Goal: Communication & Community: Answer question/provide support

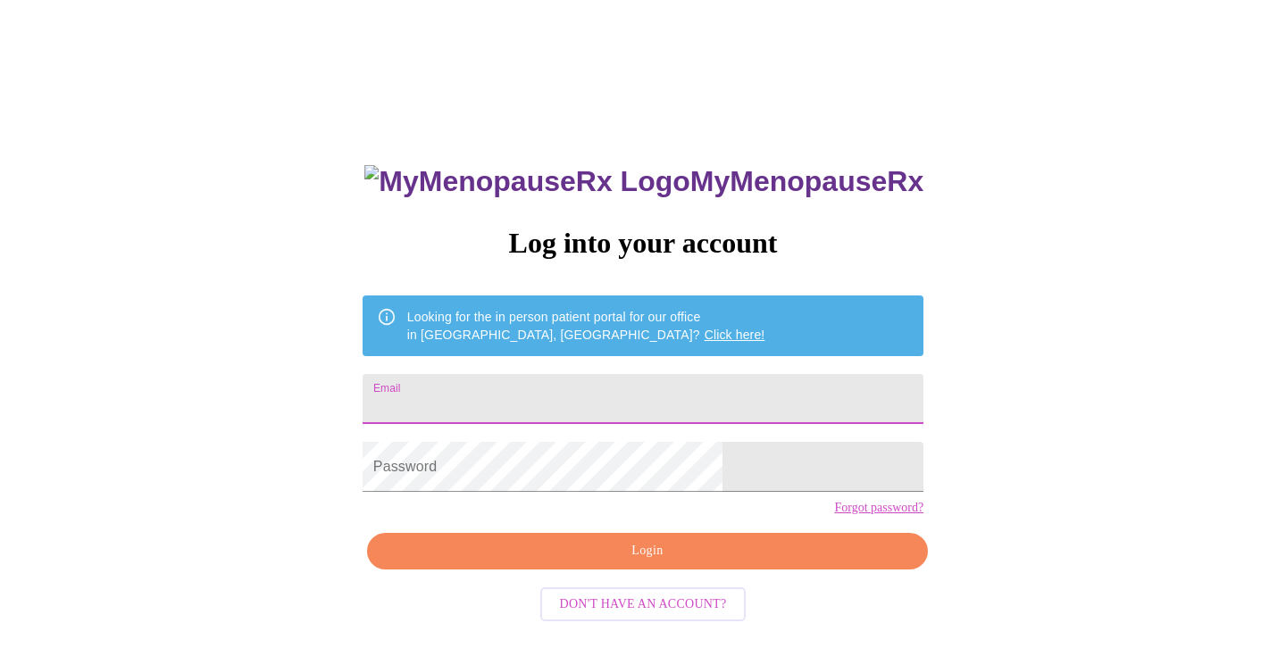
click at [607, 381] on input "Email" at bounding box center [643, 399] width 561 height 50
type input "[EMAIL_ADDRESS][DOMAIN_NAME]"
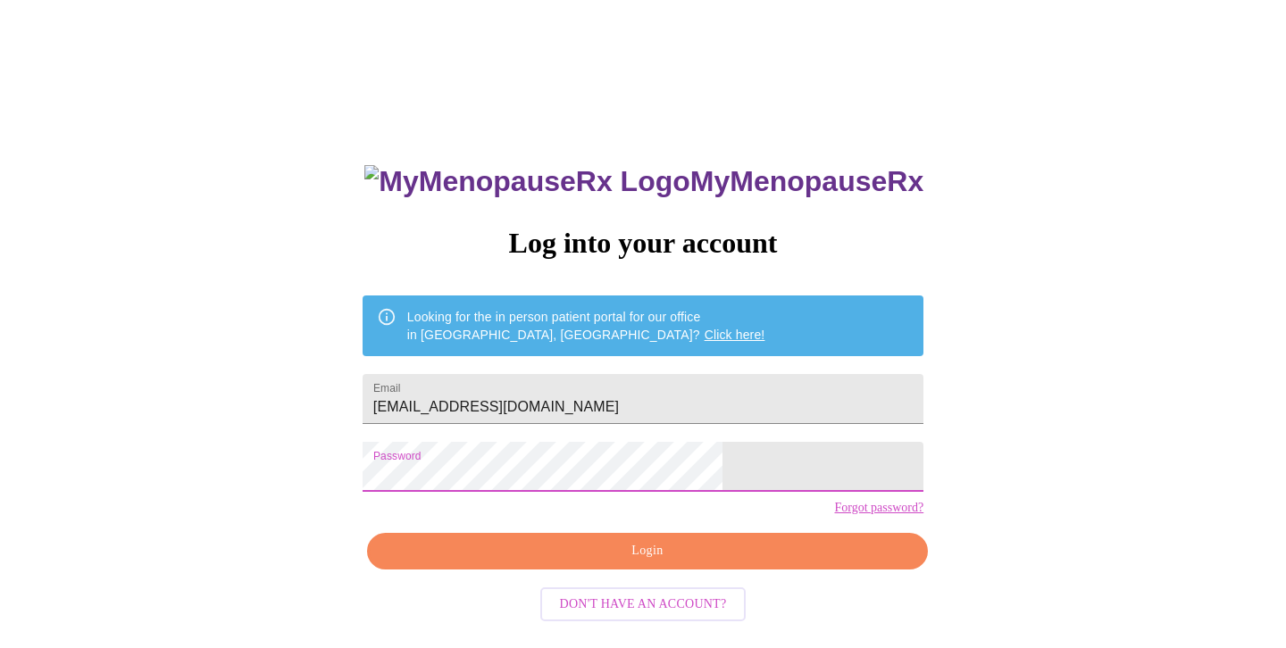
click at [757, 563] on span "Login" at bounding box center [648, 551] width 520 height 22
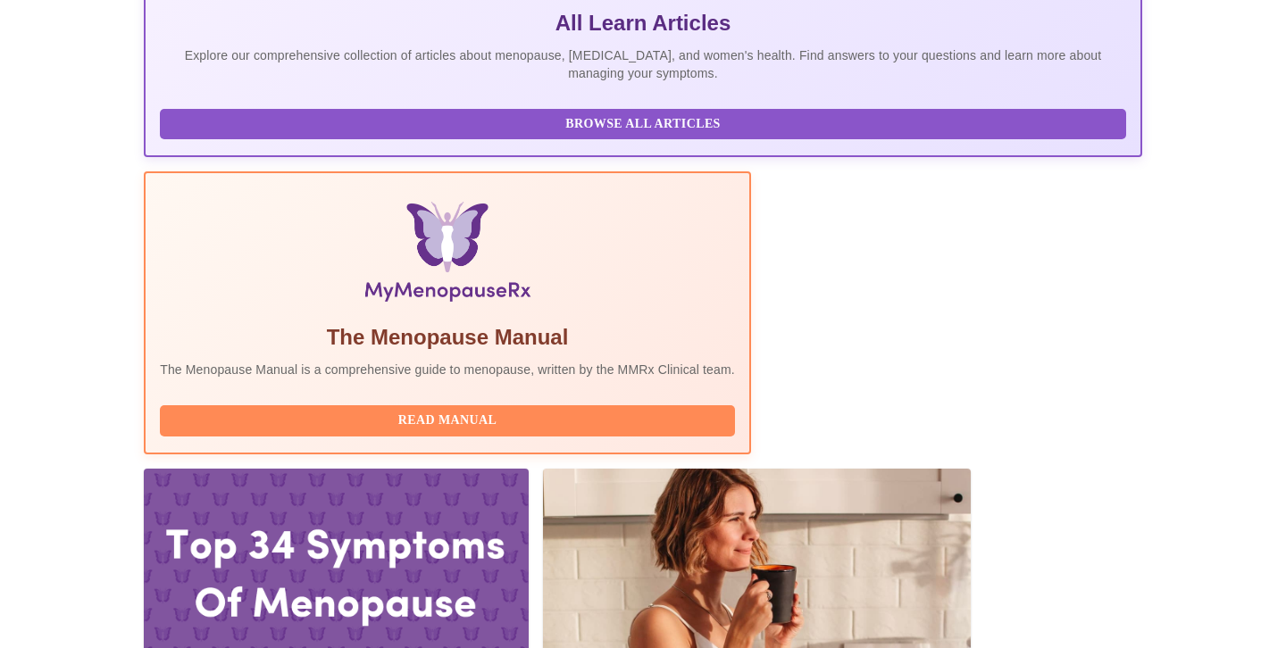
scroll to position [428, 0]
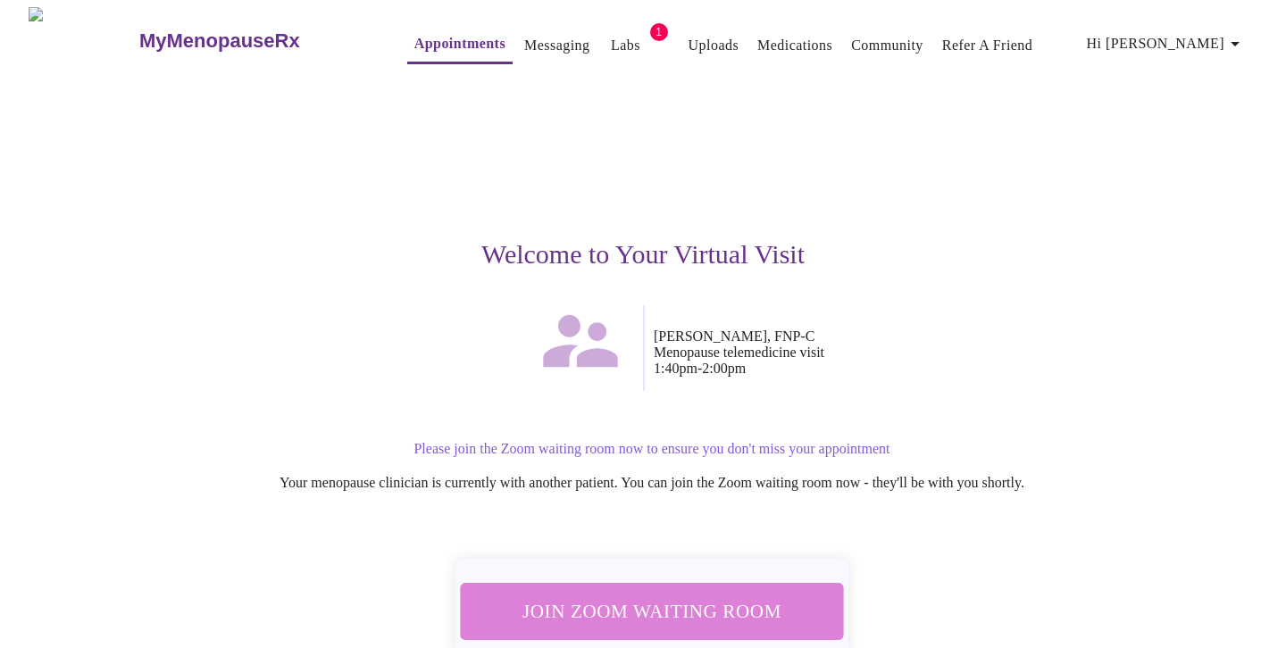
click at [720, 595] on span "Join Zoom Waiting Room" at bounding box center [652, 611] width 336 height 33
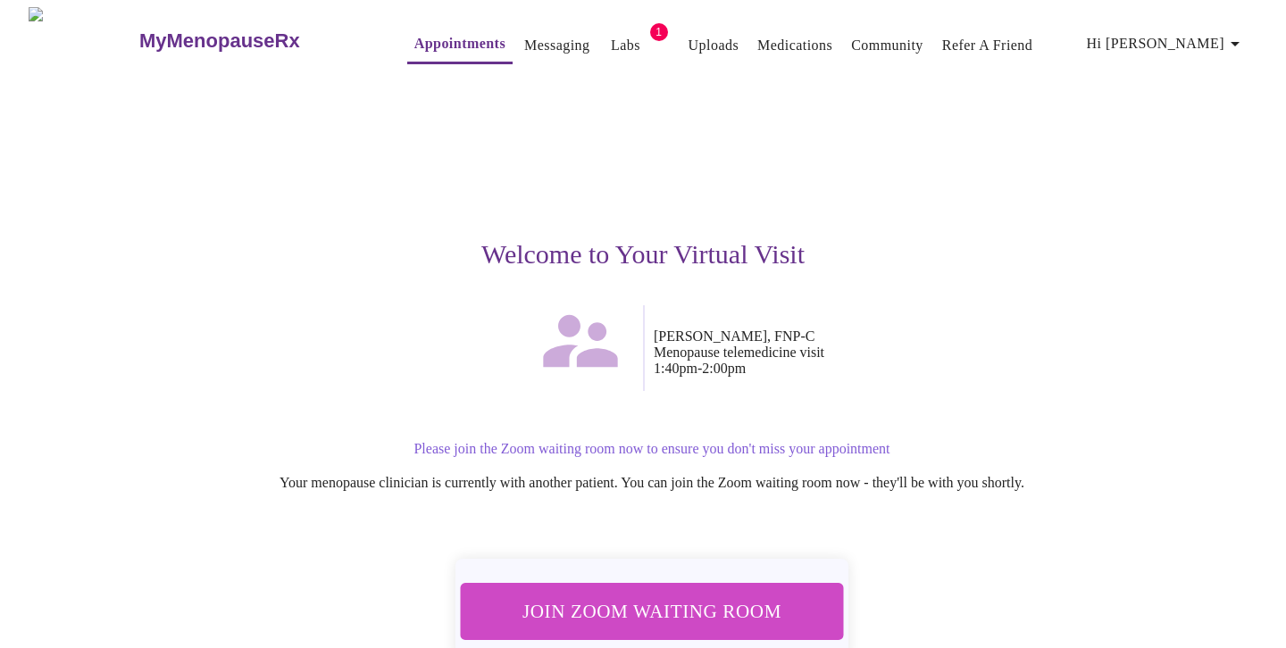
click at [633, 595] on span "Join Zoom Waiting Room" at bounding box center [652, 611] width 336 height 33
